Goal: Task Accomplishment & Management: Use online tool/utility

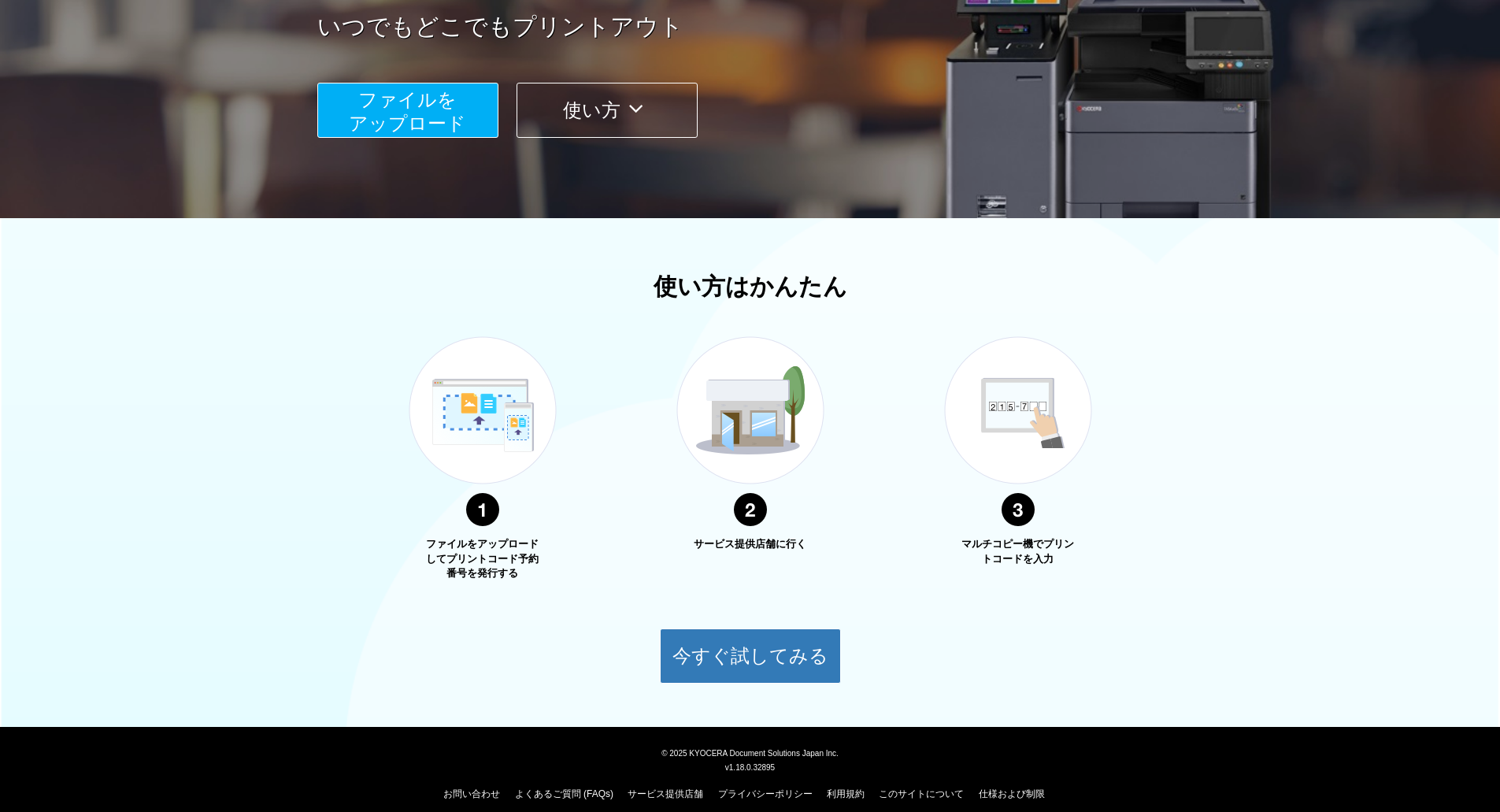
scroll to position [307, 0]
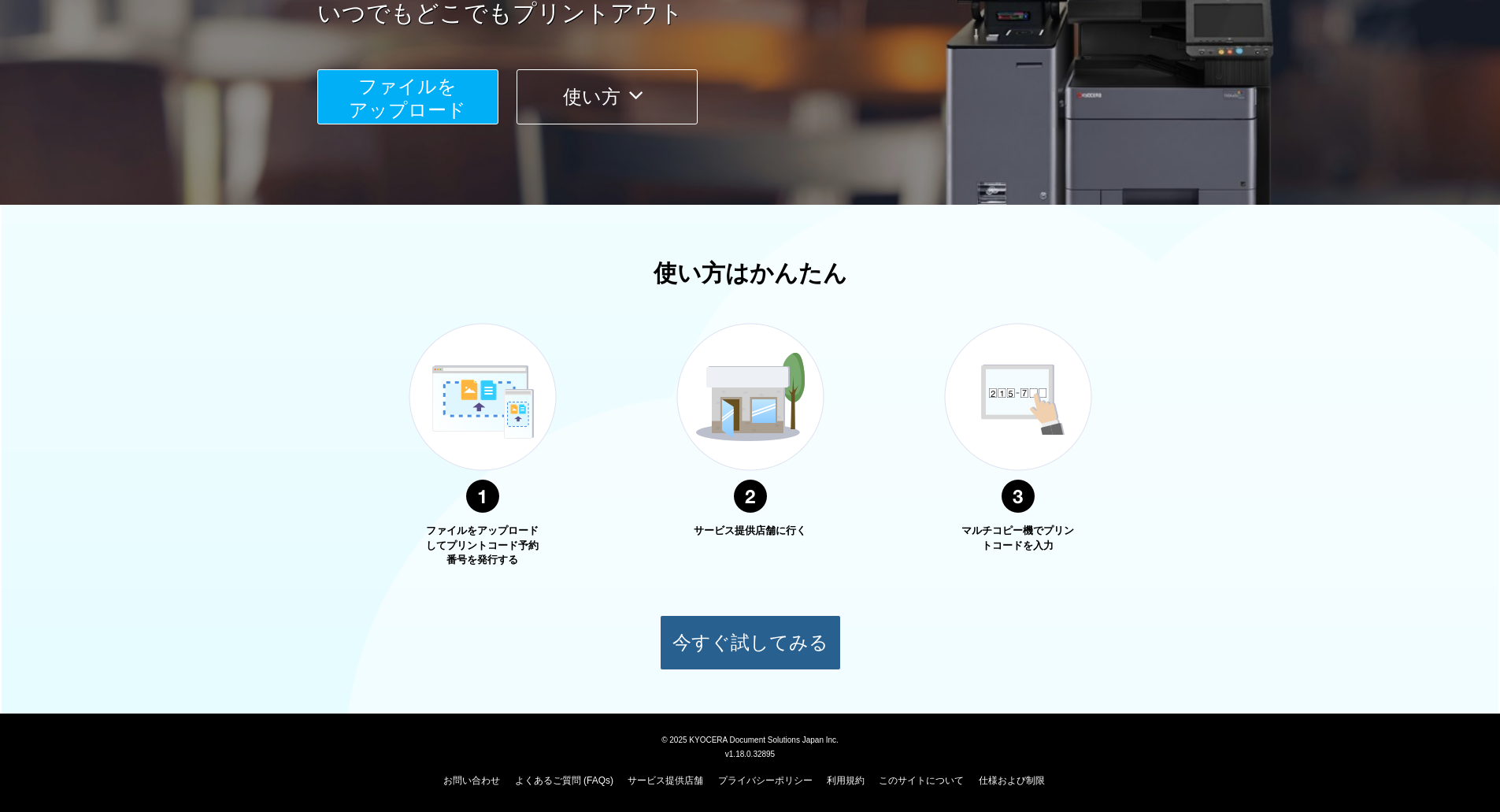
click at [728, 649] on button "今すぐ試してみる" at bounding box center [750, 643] width 181 height 55
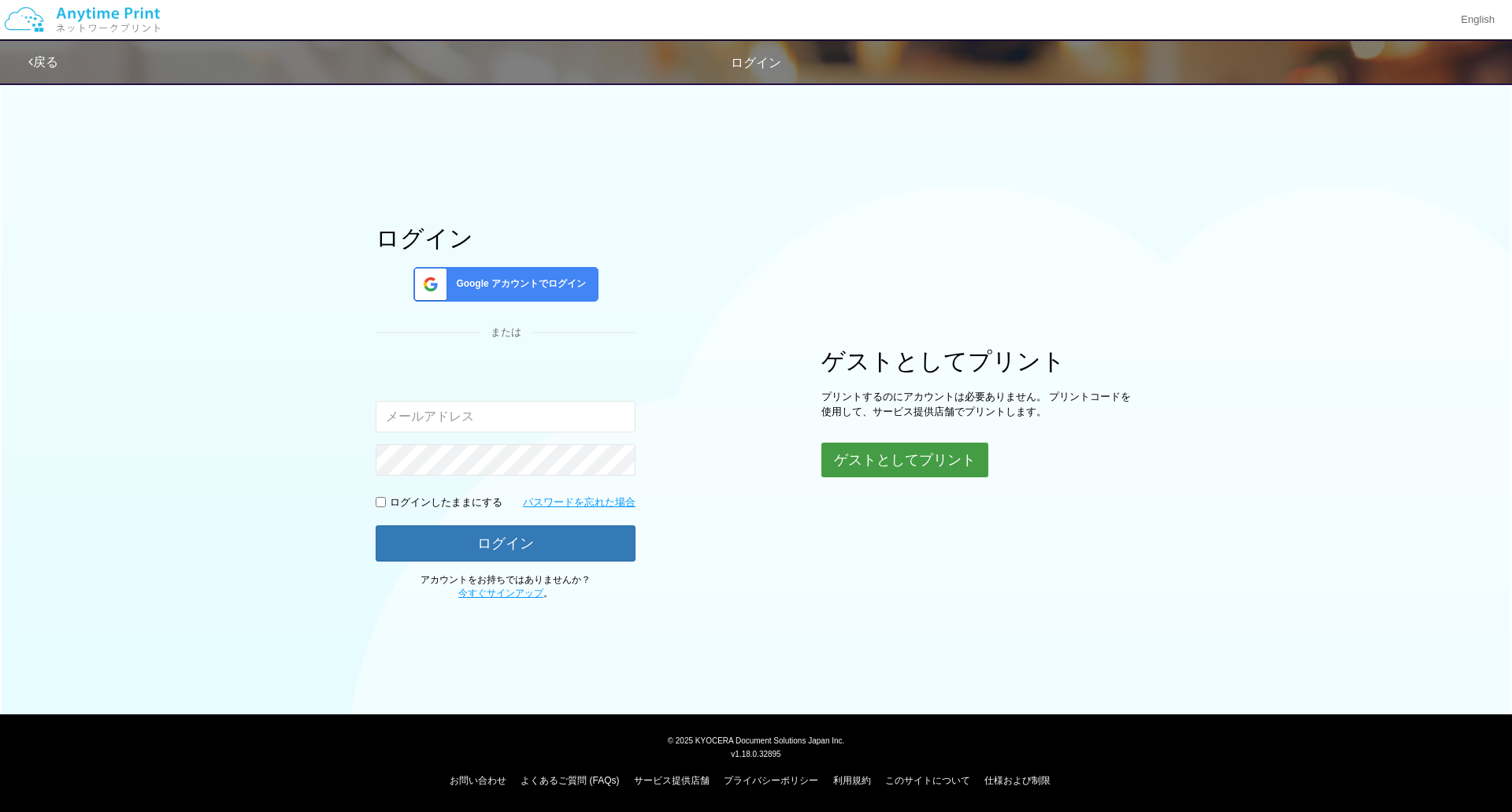
click at [866, 465] on button "ゲストとしてプリント" at bounding box center [905, 460] width 167 height 34
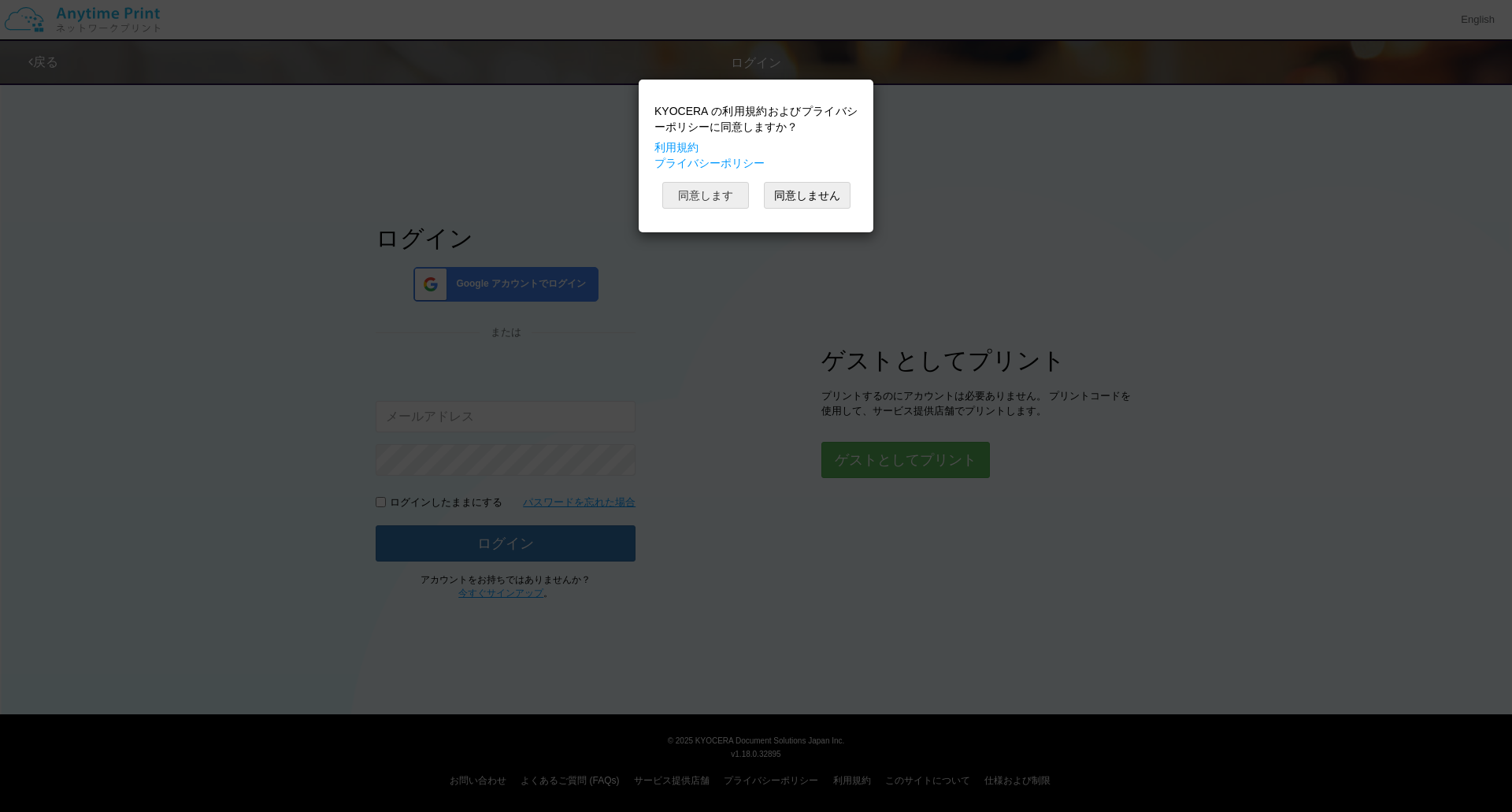
click at [738, 188] on button "同意します" at bounding box center [705, 195] width 87 height 27
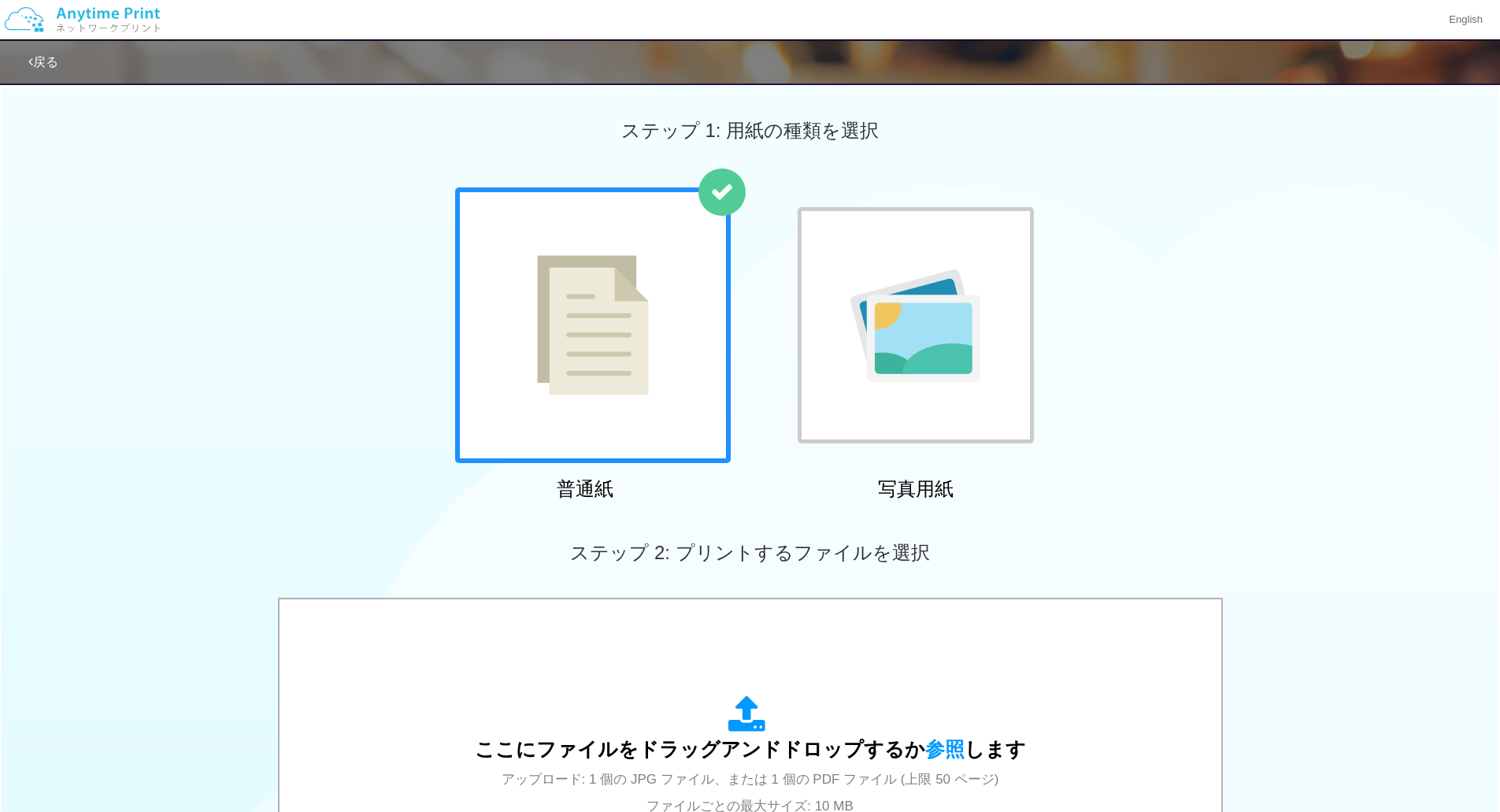
click at [597, 320] on img at bounding box center [592, 325] width 112 height 141
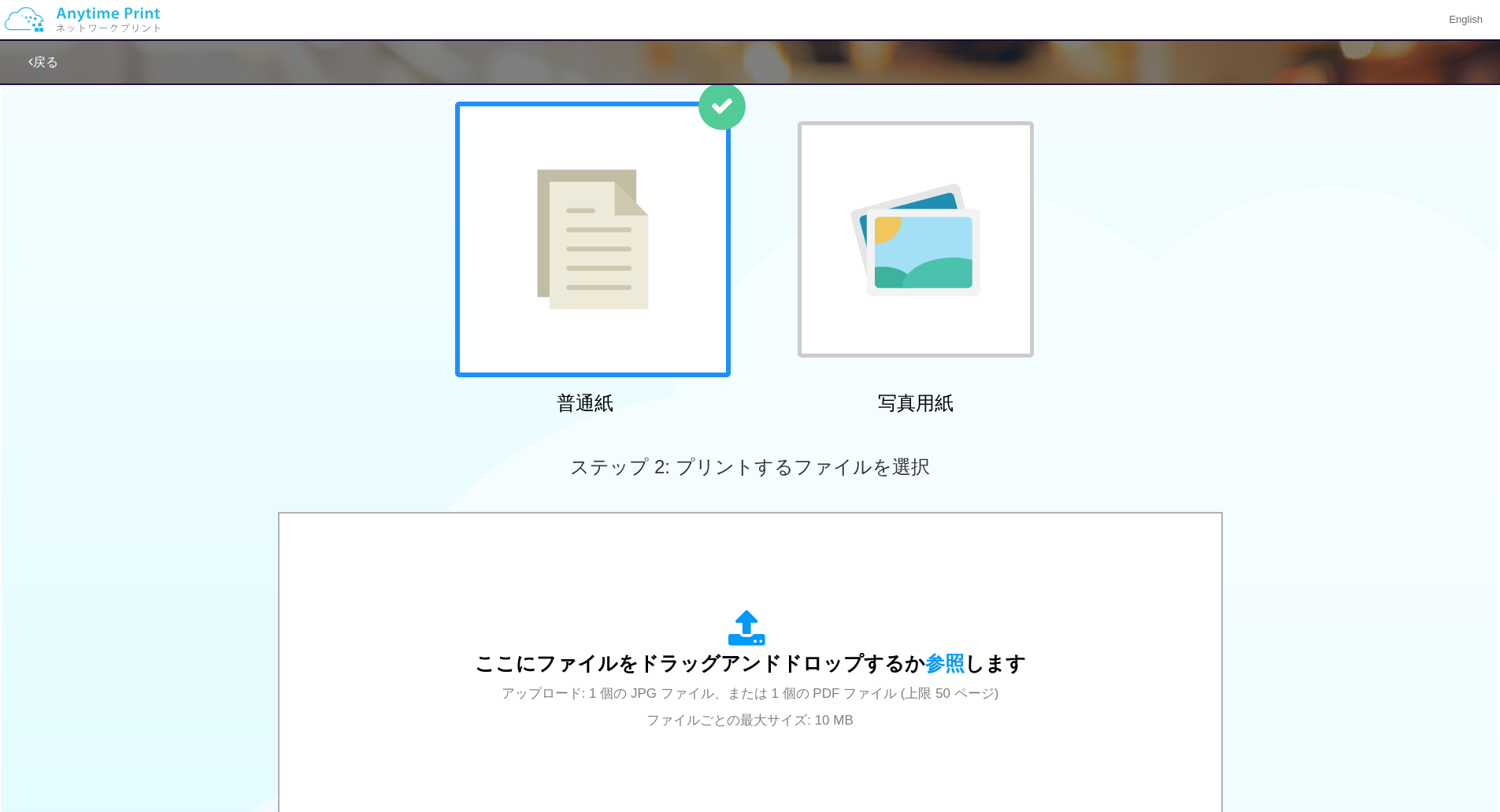
scroll to position [236, 0]
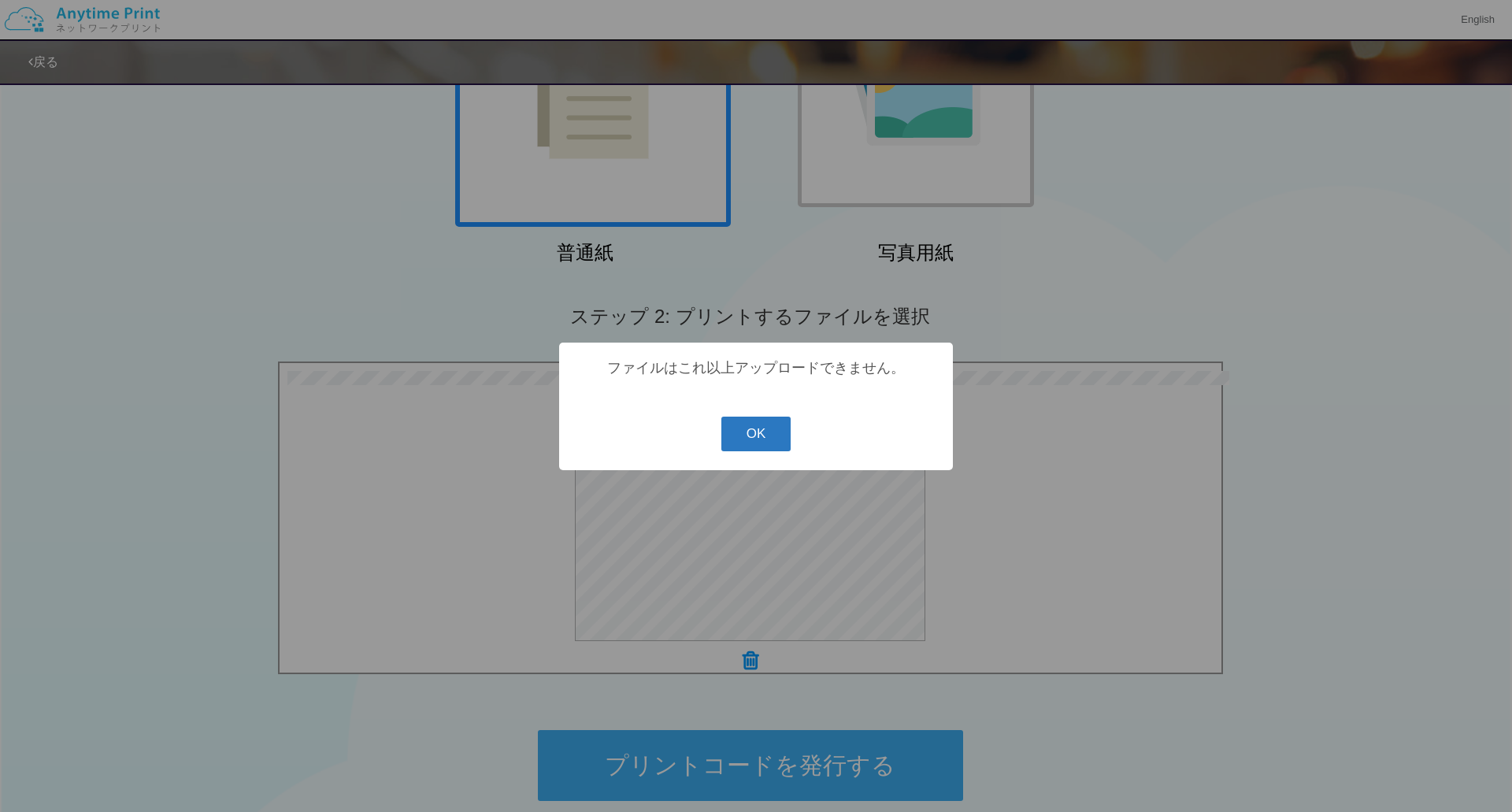
click at [759, 434] on button "OK" at bounding box center [756, 434] width 70 height 34
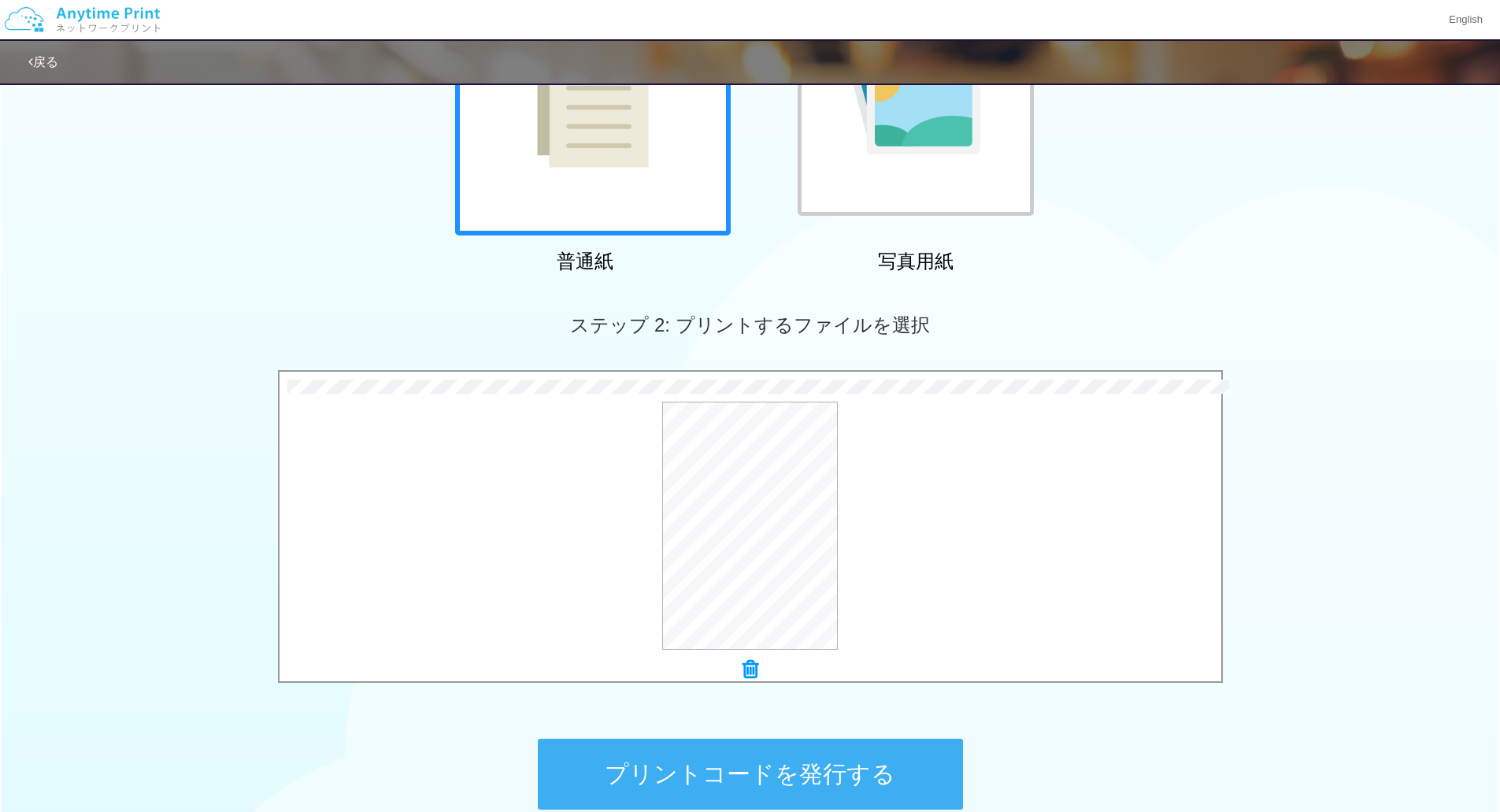
scroll to position [149, 0]
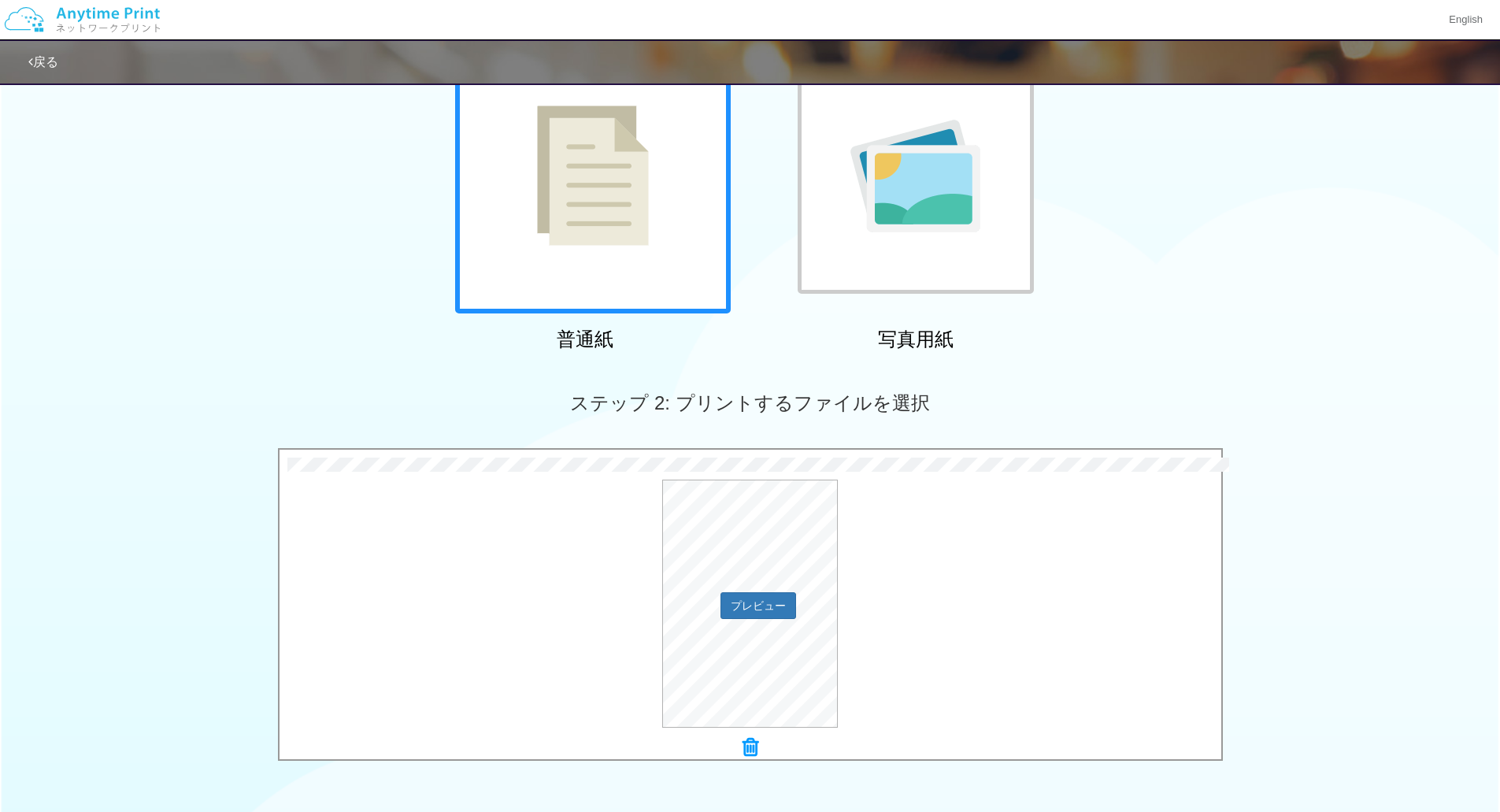
click at [542, 615] on div "プレビュー" at bounding box center [750, 603] width 942 height 248
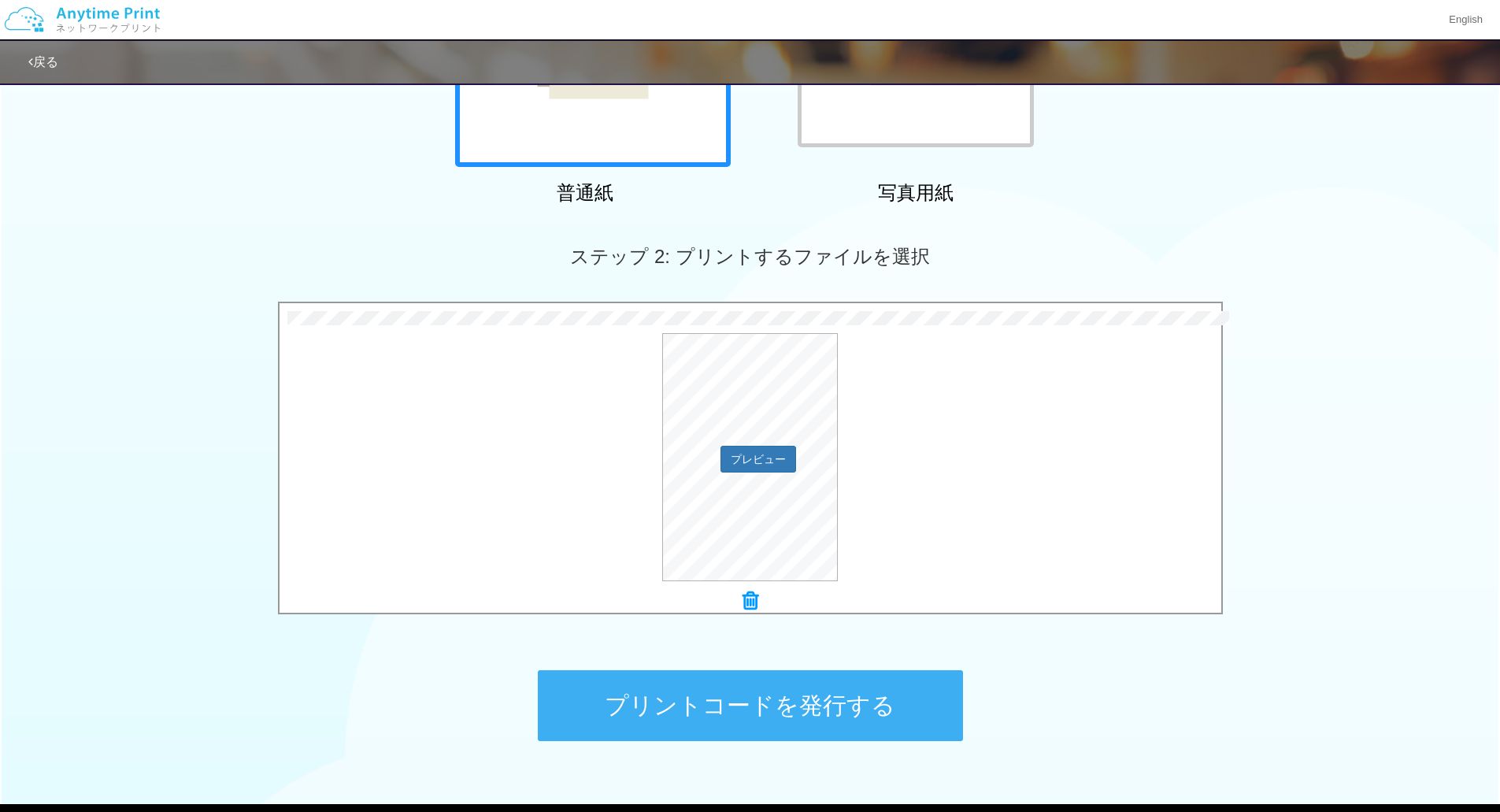
scroll to position [385, 0]
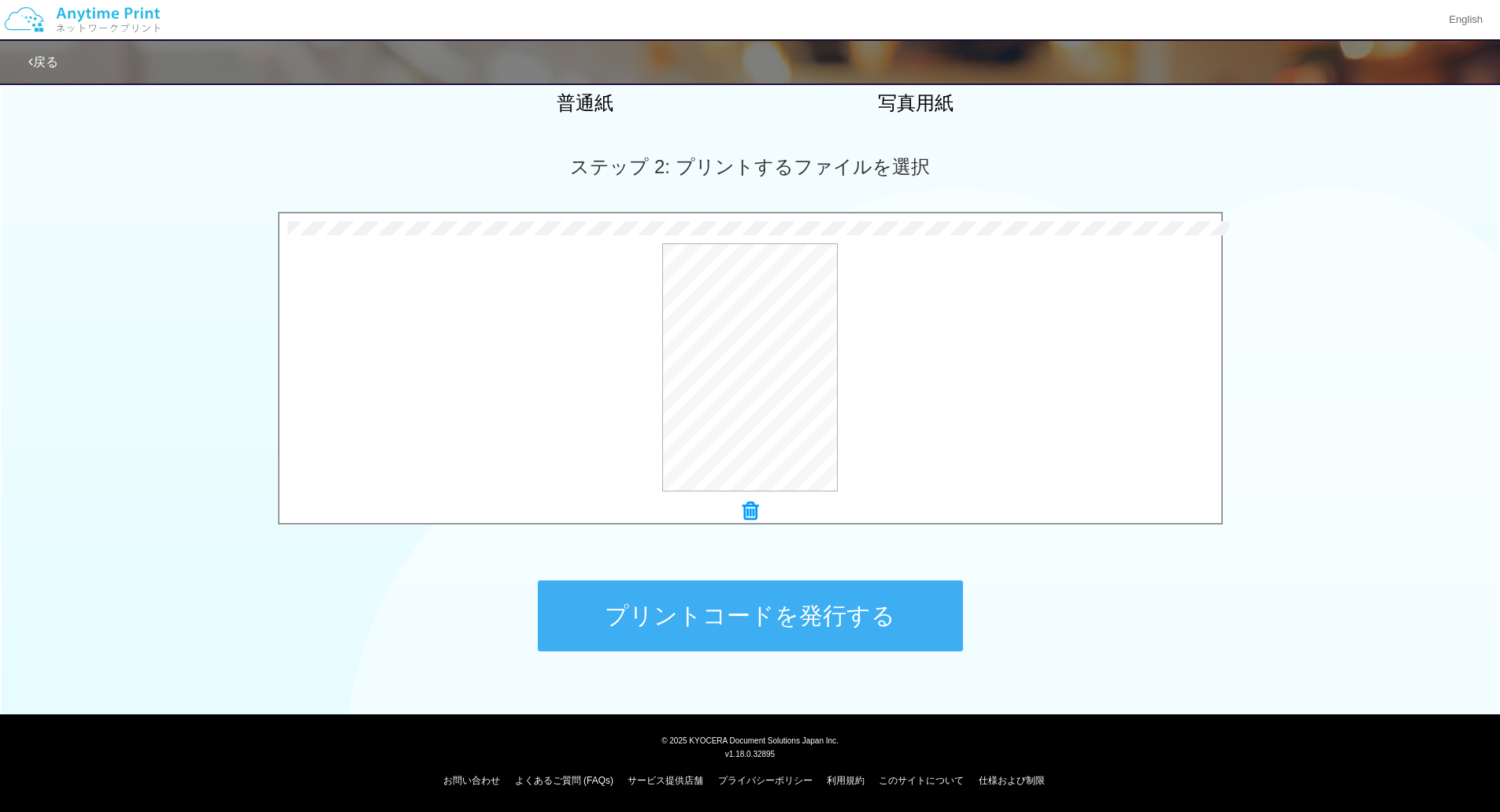
click at [821, 617] on button "プリントコードを発行する" at bounding box center [750, 616] width 426 height 71
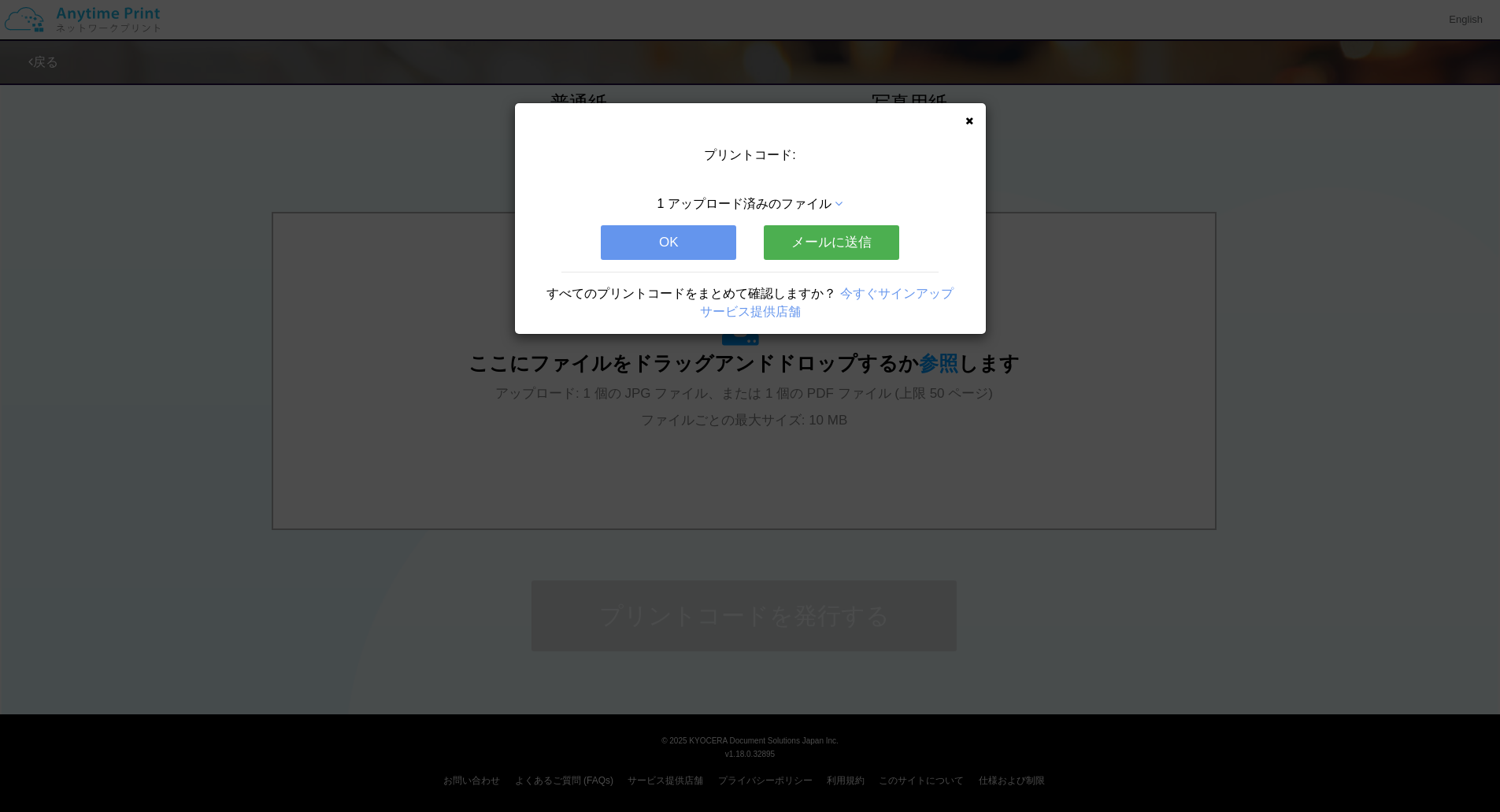
scroll to position [0, 0]
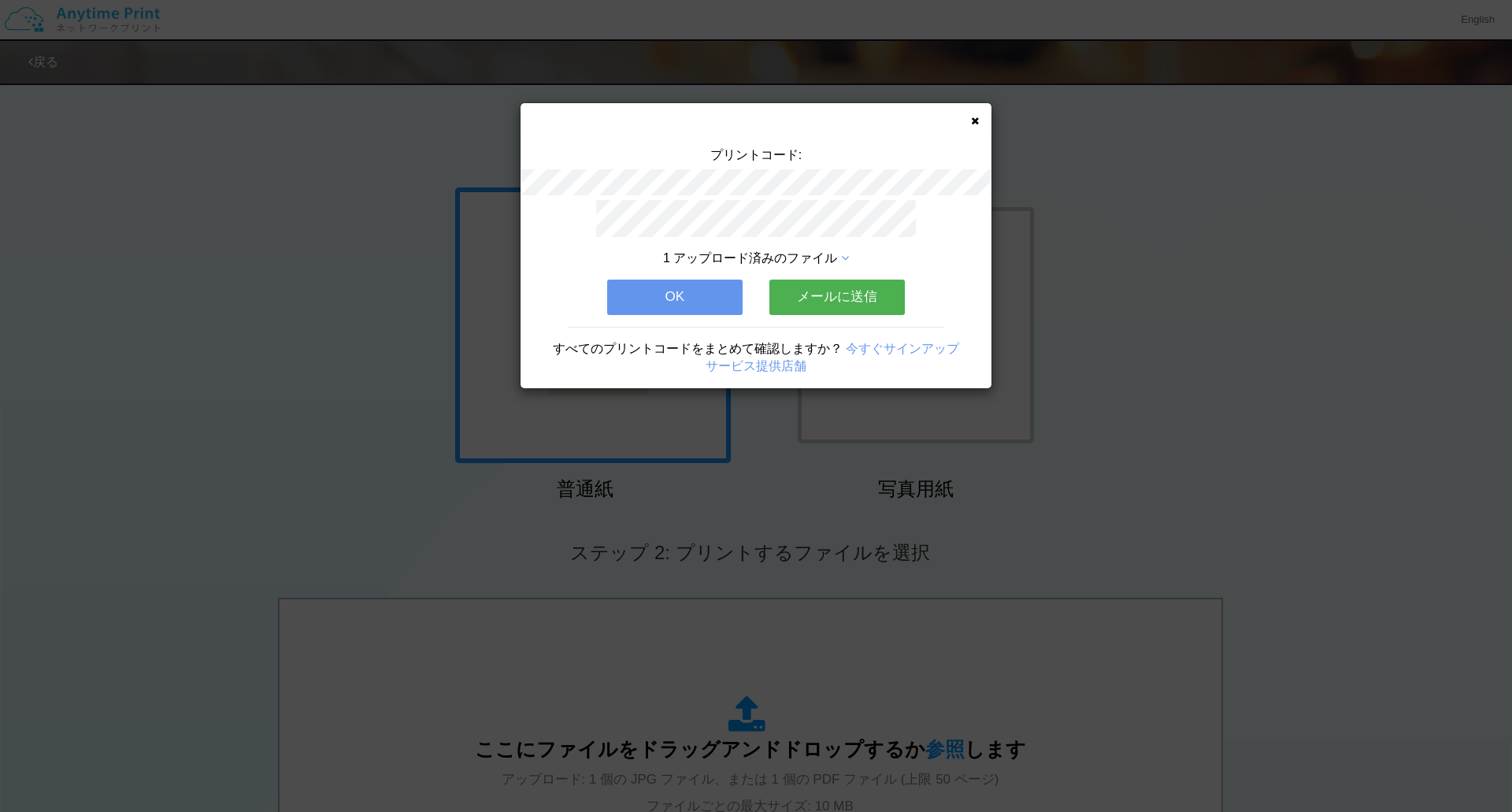
click at [676, 283] on button "OK" at bounding box center [675, 296] width 136 height 34
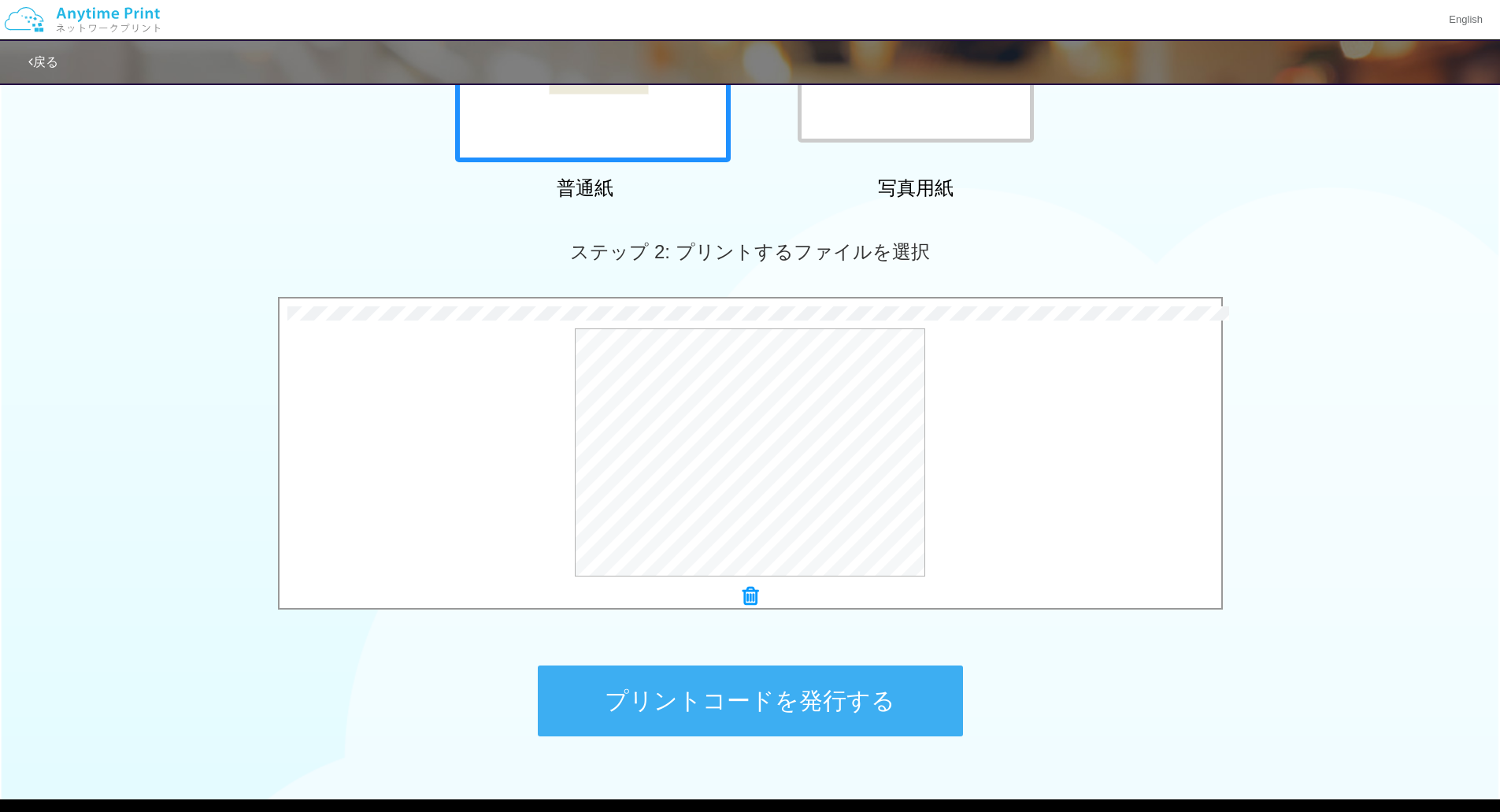
scroll to position [385, 0]
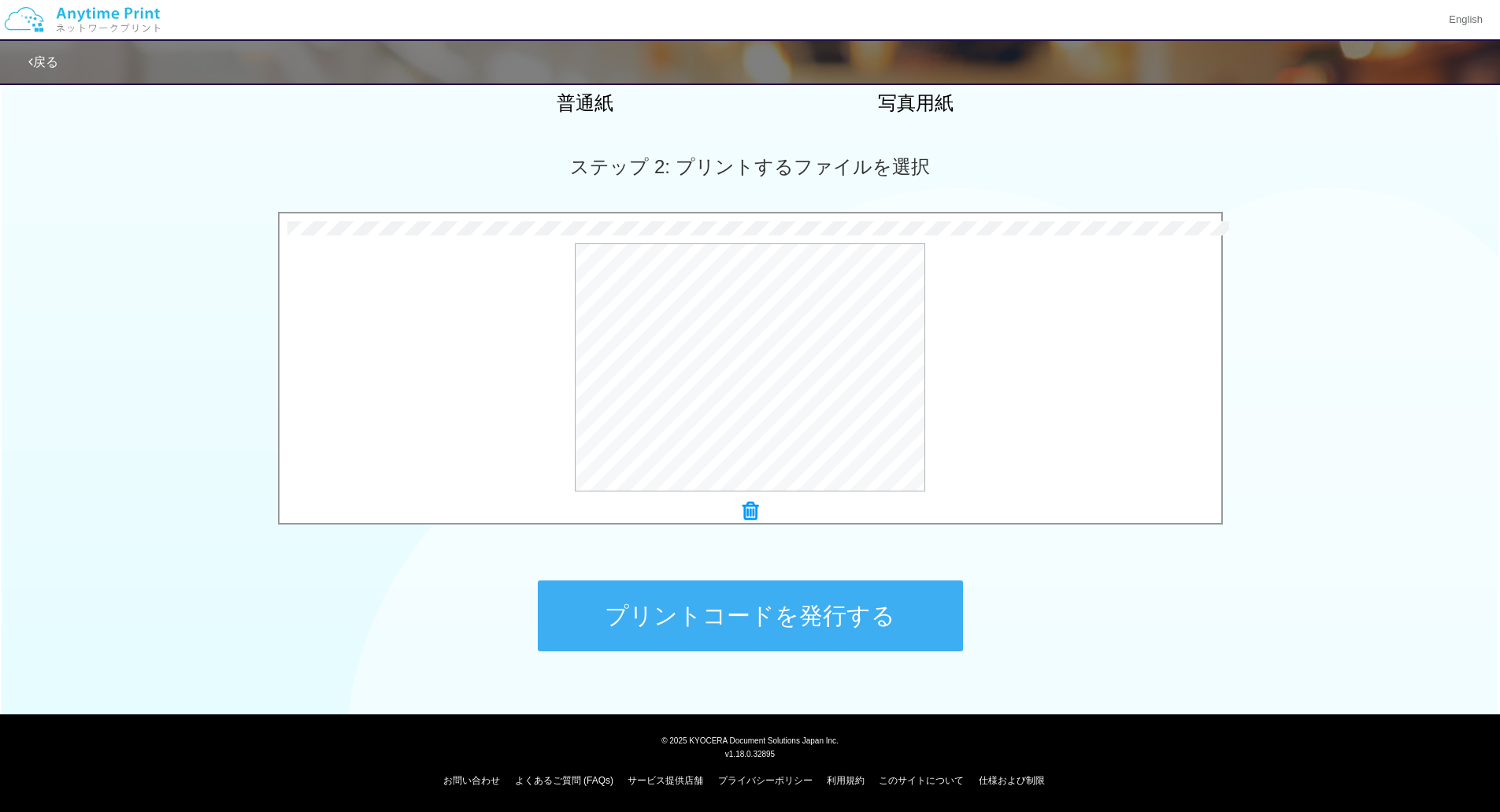
click at [729, 606] on button "プリントコードを発行する" at bounding box center [750, 616] width 426 height 71
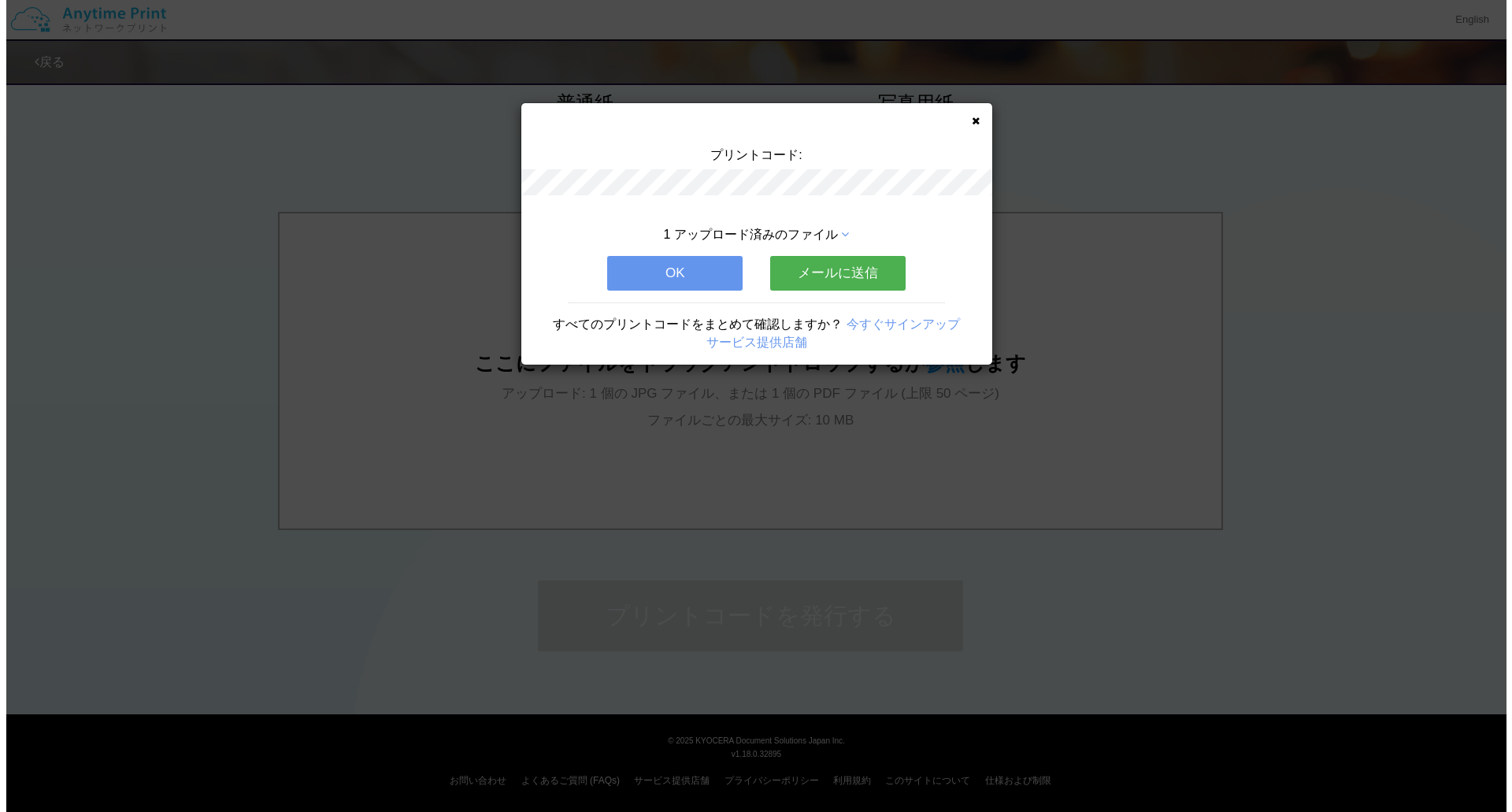
scroll to position [0, 0]
